Goal: Information Seeking & Learning: Learn about a topic

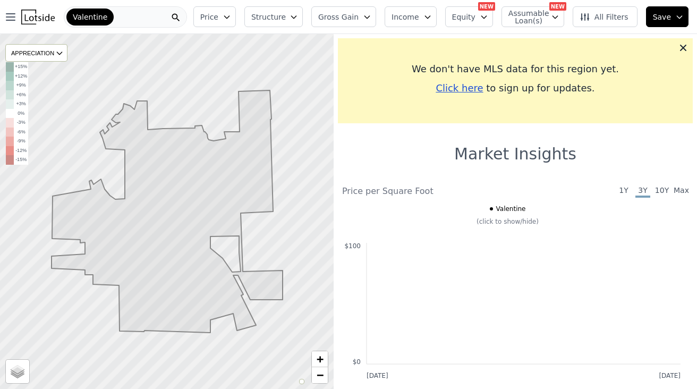
click at [151, 15] on div "Valentine" at bounding box center [125, 16] width 123 height 21
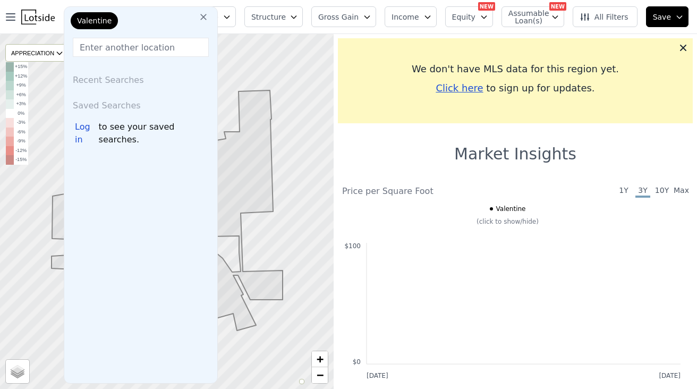
click at [99, 14] on div "Valentine" at bounding box center [94, 20] width 47 height 17
click at [198, 20] on icon at bounding box center [203, 17] width 11 height 11
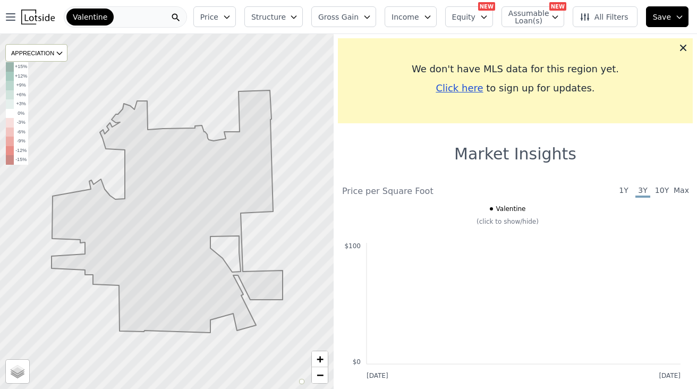
click at [123, 16] on div "Valentine" at bounding box center [125, 16] width 123 height 21
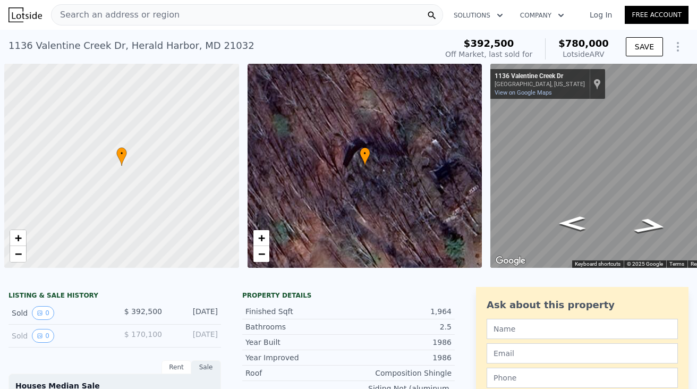
scroll to position [0, 4]
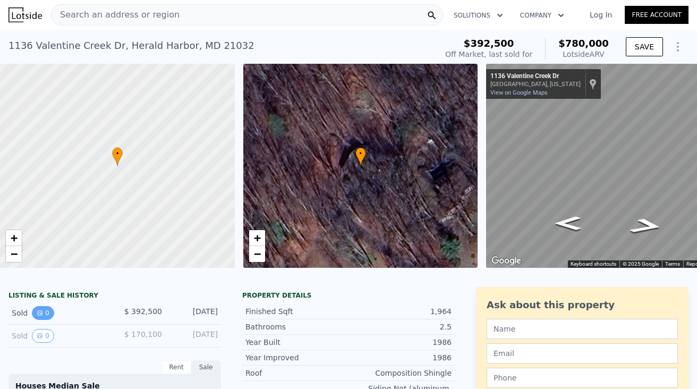
click at [37, 316] on icon "View historical data" at bounding box center [40, 313] width 6 height 6
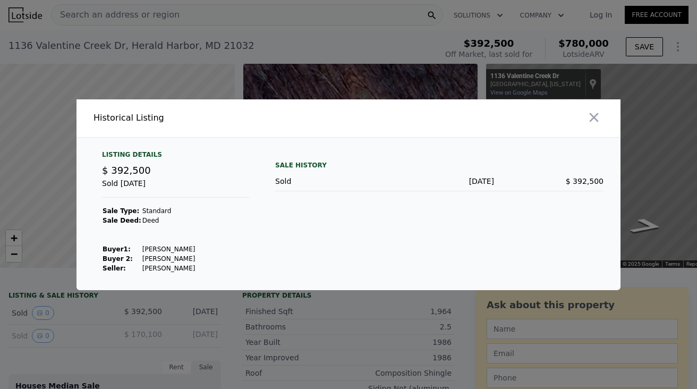
click at [99, 313] on div at bounding box center [348, 194] width 697 height 389
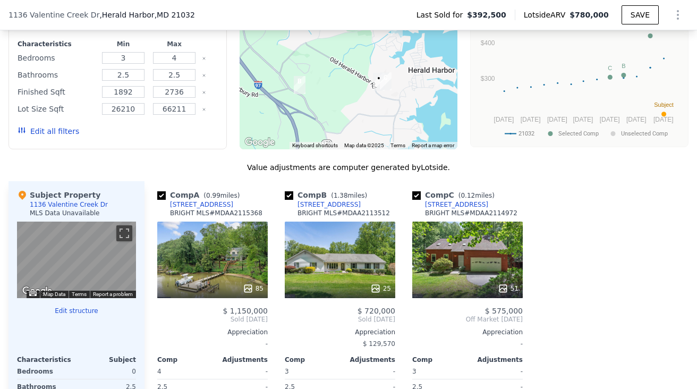
scroll to position [999, 0]
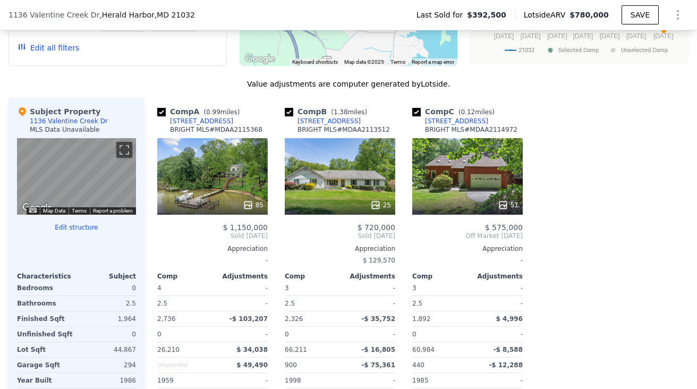
click at [253, 207] on div at bounding box center [212, 205] width 111 height 19
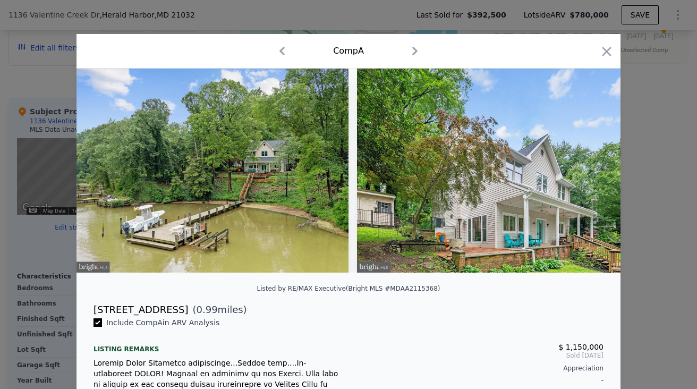
click at [417, 53] on icon "button" at bounding box center [415, 51] width 17 height 17
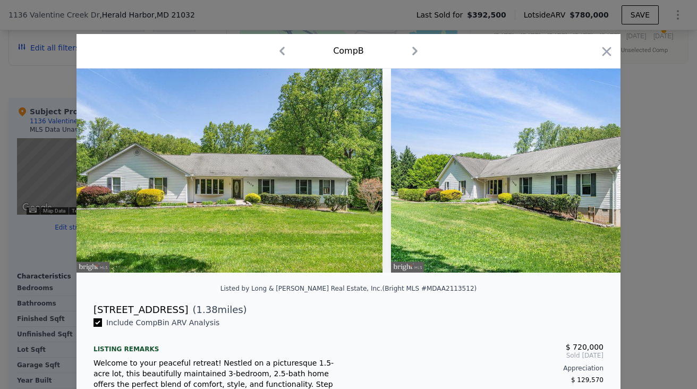
click at [414, 53] on icon "button" at bounding box center [415, 51] width 17 height 17
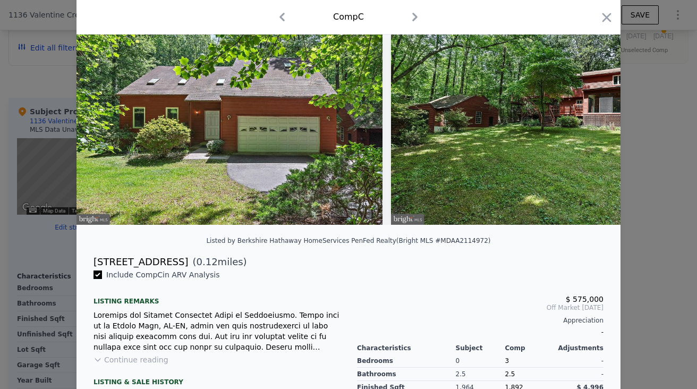
scroll to position [56, 0]
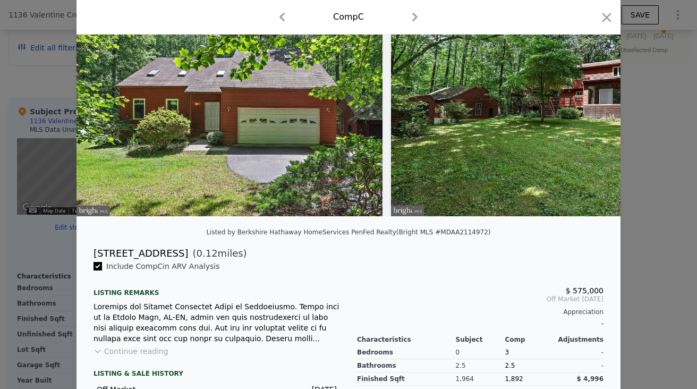
click at [134, 357] on button "Continue reading" at bounding box center [131, 351] width 75 height 11
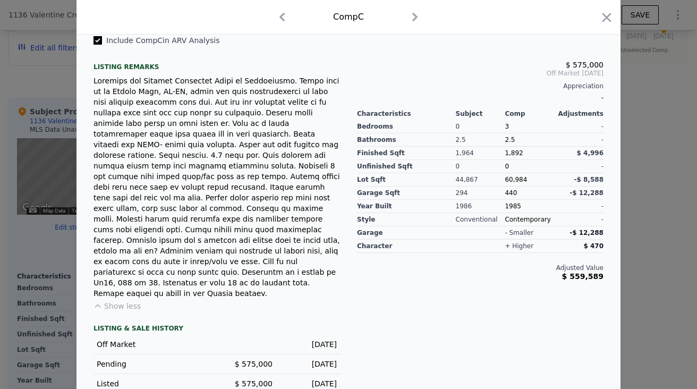
scroll to position [0, 0]
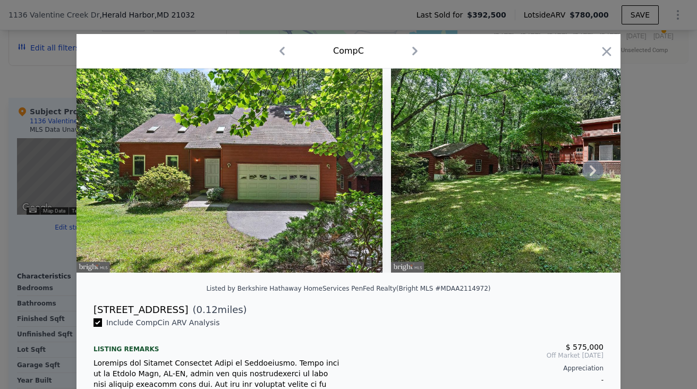
click at [465, 193] on img at bounding box center [544, 171] width 306 height 204
click at [412, 49] on icon "button" at bounding box center [415, 51] width 17 height 17
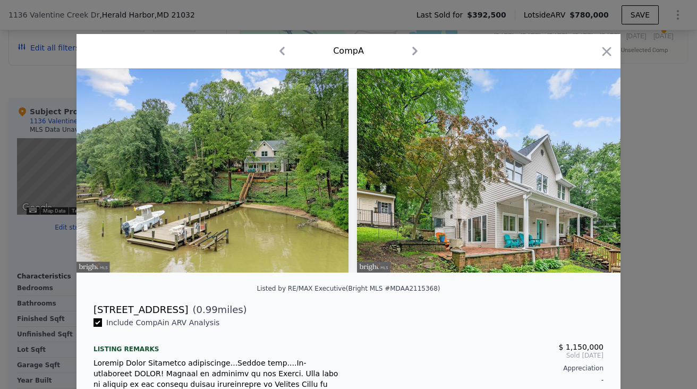
click at [412, 53] on icon "button" at bounding box center [414, 51] width 5 height 9
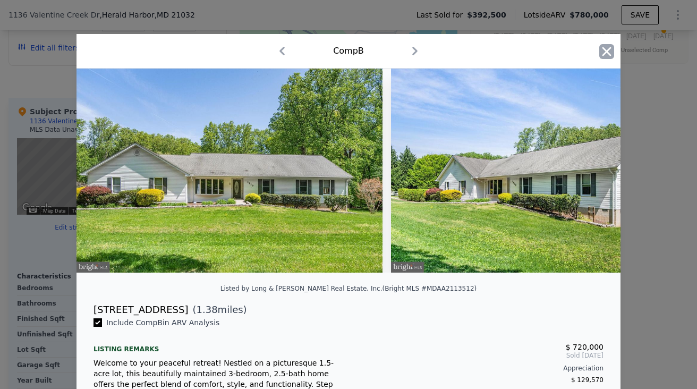
click at [605, 47] on icon "button" at bounding box center [607, 51] width 15 height 15
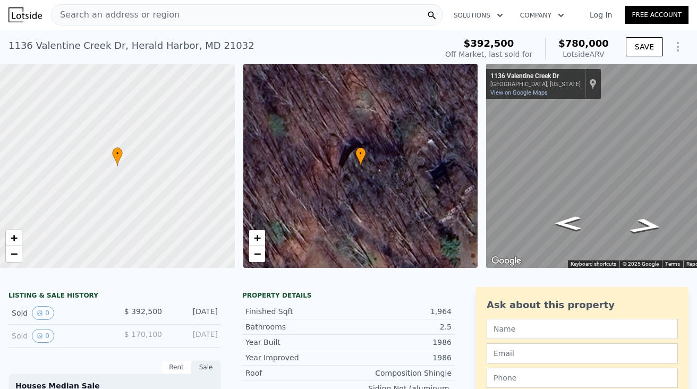
click at [391, 165] on div "• + −" at bounding box center [360, 166] width 235 height 204
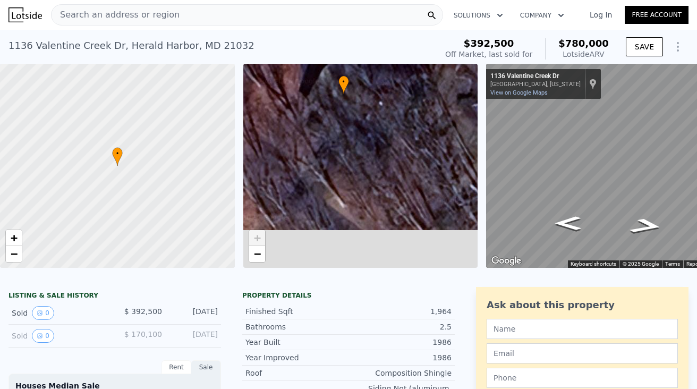
drag, startPoint x: 394, startPoint y: 216, endPoint x: 408, endPoint y: 142, distance: 74.5
click at [408, 142] on div "• + −" at bounding box center [360, 166] width 235 height 204
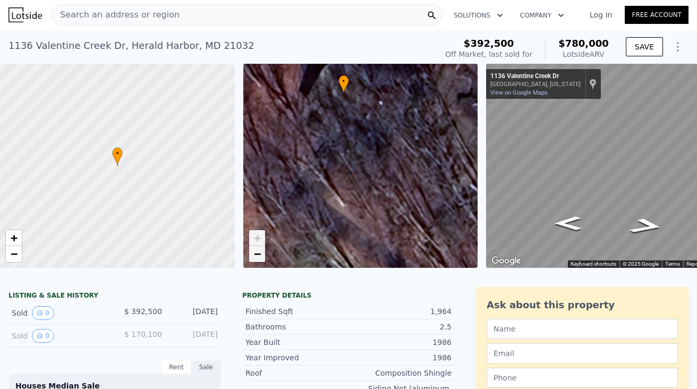
click at [259, 254] on span "−" at bounding box center [257, 253] width 7 height 13
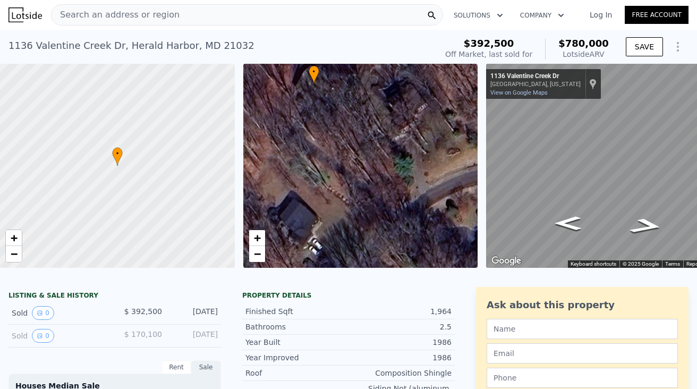
drag, startPoint x: 403, startPoint y: 180, endPoint x: 366, endPoint y: 134, distance: 59.3
click at [366, 134] on div "• + −" at bounding box center [360, 166] width 235 height 204
